Goal: Information Seeking & Learning: Learn about a topic

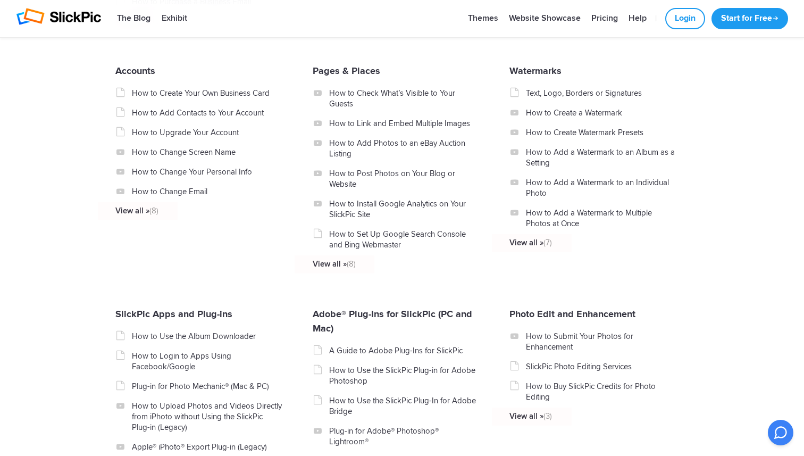
scroll to position [931, 0]
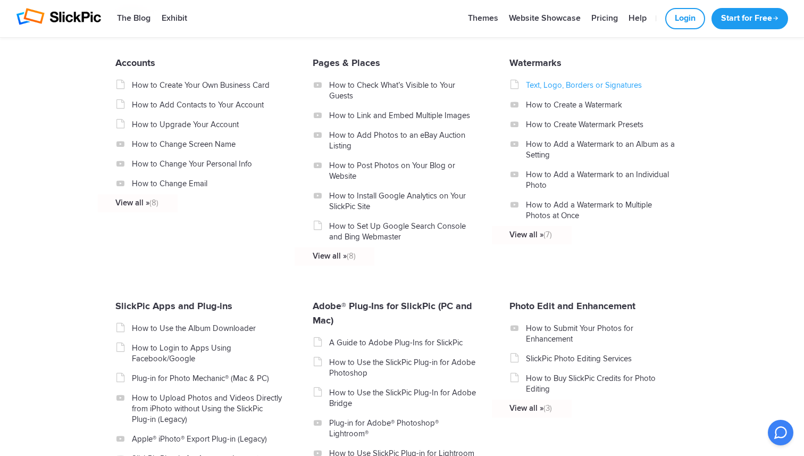
click at [590, 90] on link "Text, Logo, Borders or Signatures" at bounding box center [601, 85] width 151 height 11
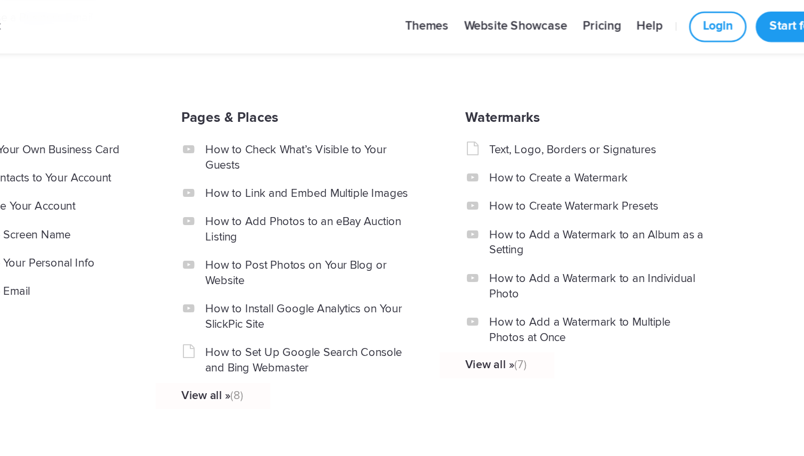
scroll to position [908, 0]
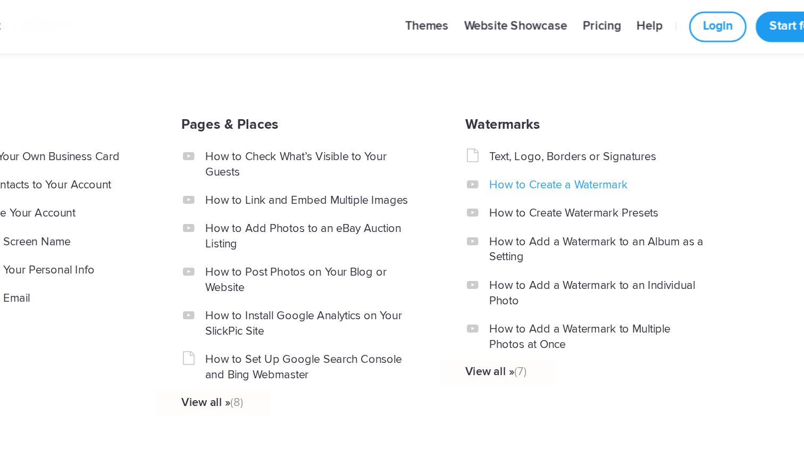
click at [594, 133] on link "How to Create a Watermark" at bounding box center [601, 128] width 151 height 11
click at [599, 18] on link "Pricing" at bounding box center [604, 18] width 37 height 21
